Goal: Task Accomplishment & Management: Manage account settings

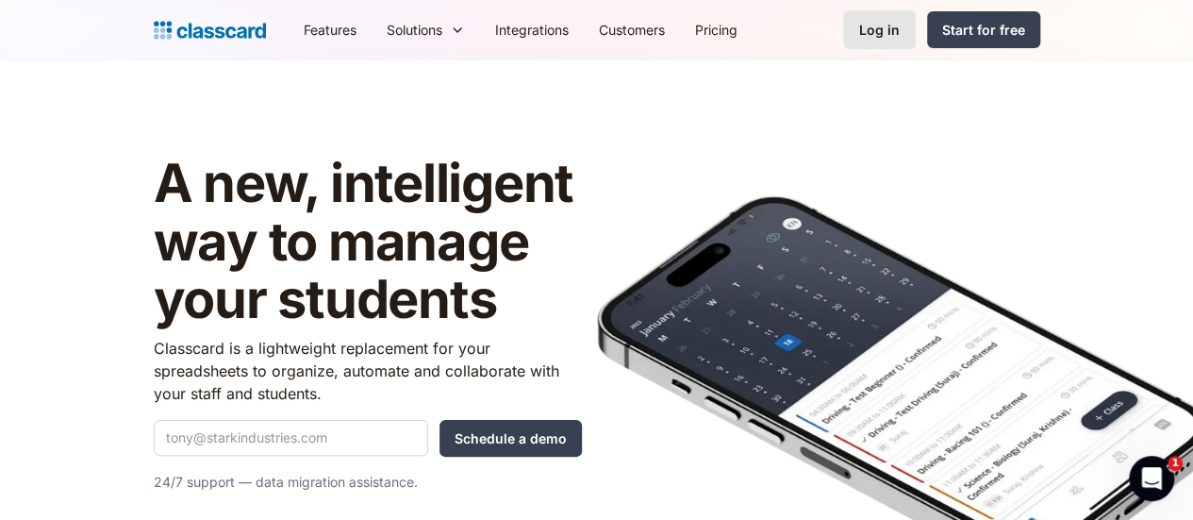
click at [900, 35] on div "Log in" at bounding box center [879, 30] width 41 height 20
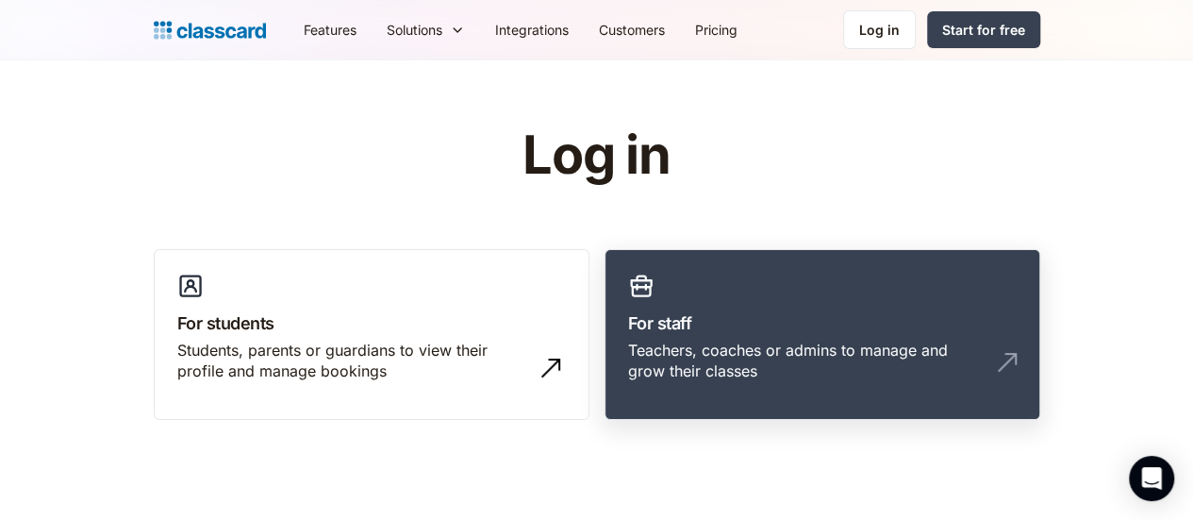
click at [652, 321] on h3 "For staff" at bounding box center [822, 322] width 389 height 25
